Goal: Navigation & Orientation: Find specific page/section

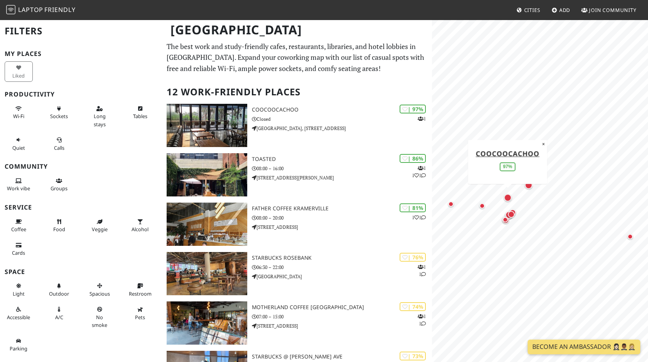
scroll to position [2, 0]
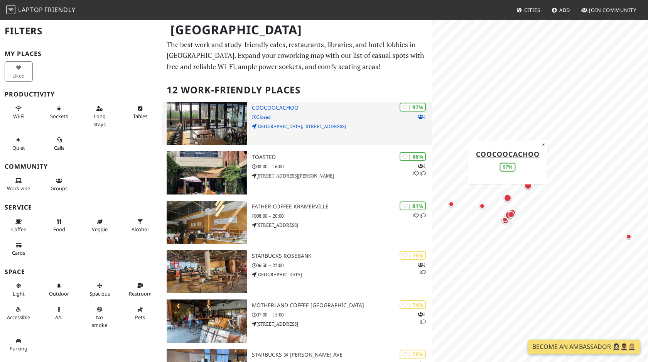
click at [306, 125] on p "Fountain Grove Office Park, 5 2nd Rd" at bounding box center [342, 126] width 180 height 7
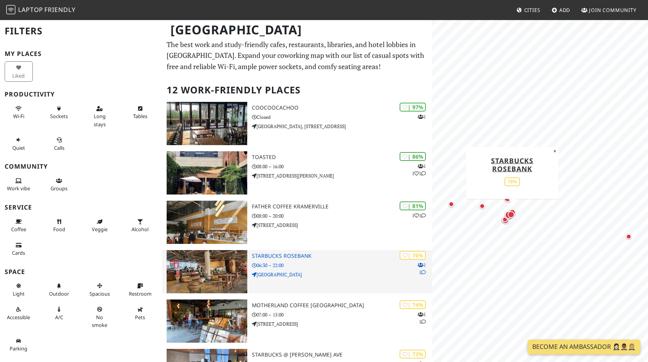
click at [346, 264] on p "06:30 – 22:00" at bounding box center [342, 265] width 180 height 7
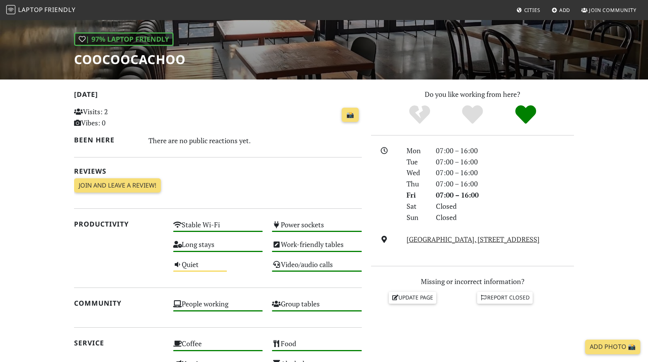
scroll to position [111, 0]
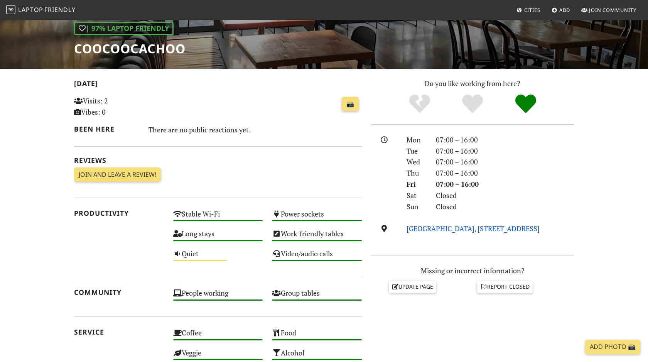
click at [479, 225] on link "Fountain Grove Office Park, 5 2nd Rd, 2196, Johannesburg" at bounding box center [473, 228] width 133 height 9
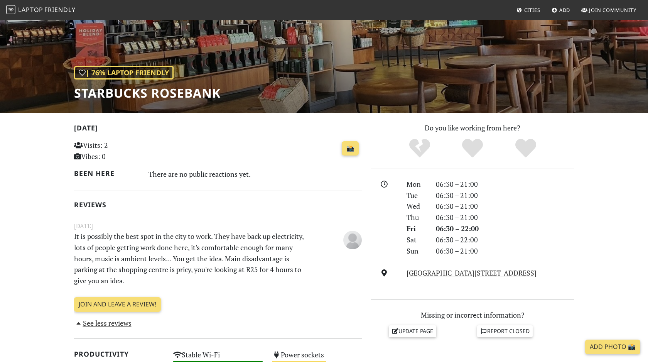
scroll to position [70, 0]
